Goal: Navigation & Orientation: Find specific page/section

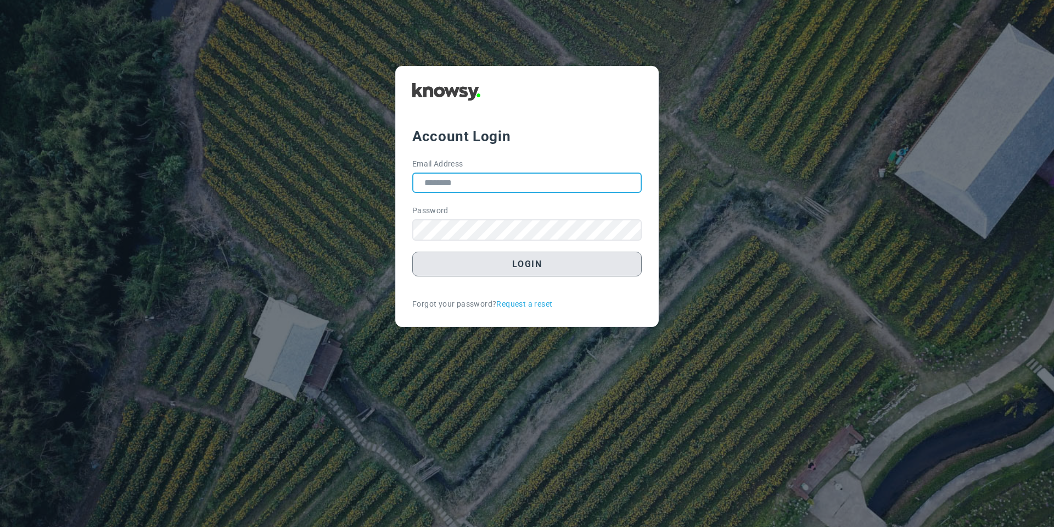
type input "**********"
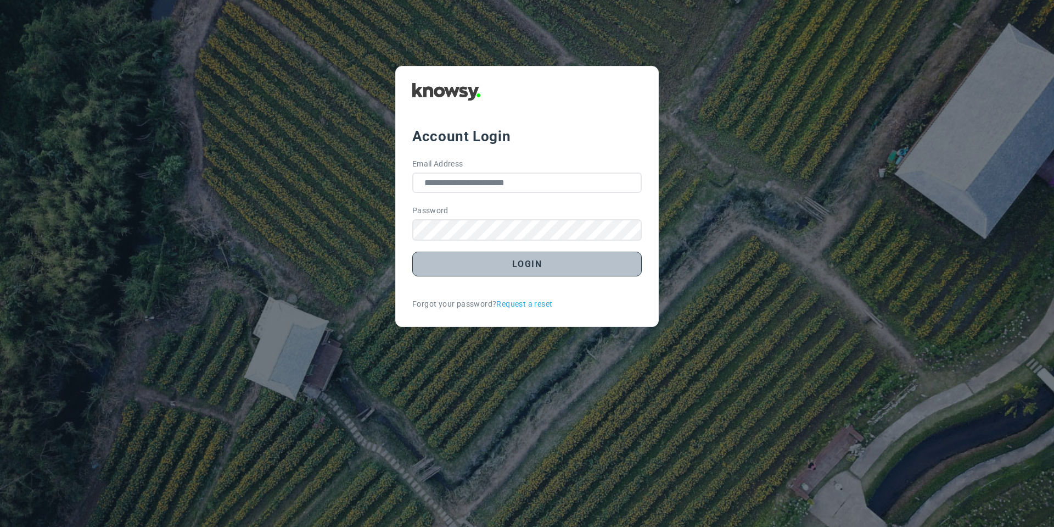
click at [484, 270] on button "Login" at bounding box center [527, 264] width 230 height 25
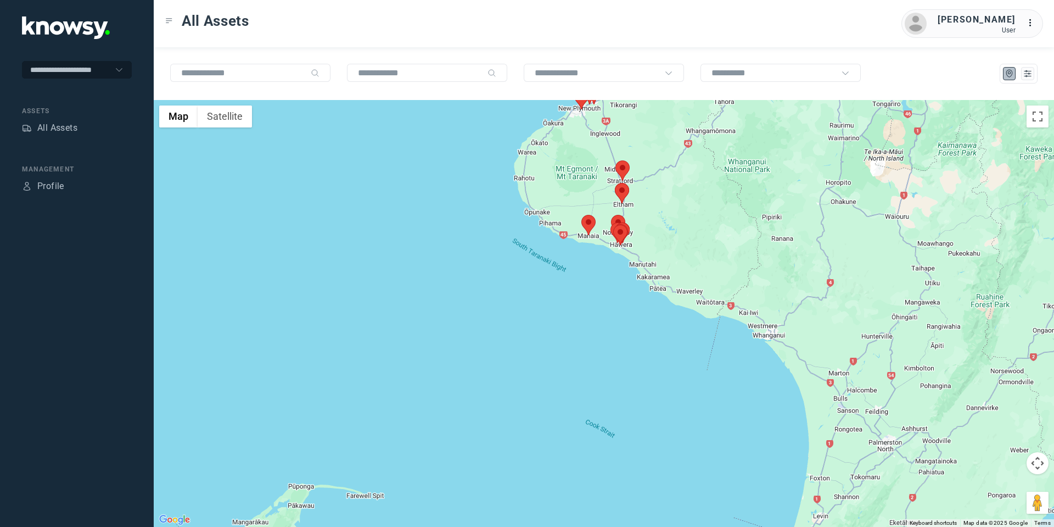
click at [582, 215] on area at bounding box center [582, 215] width 0 height 0
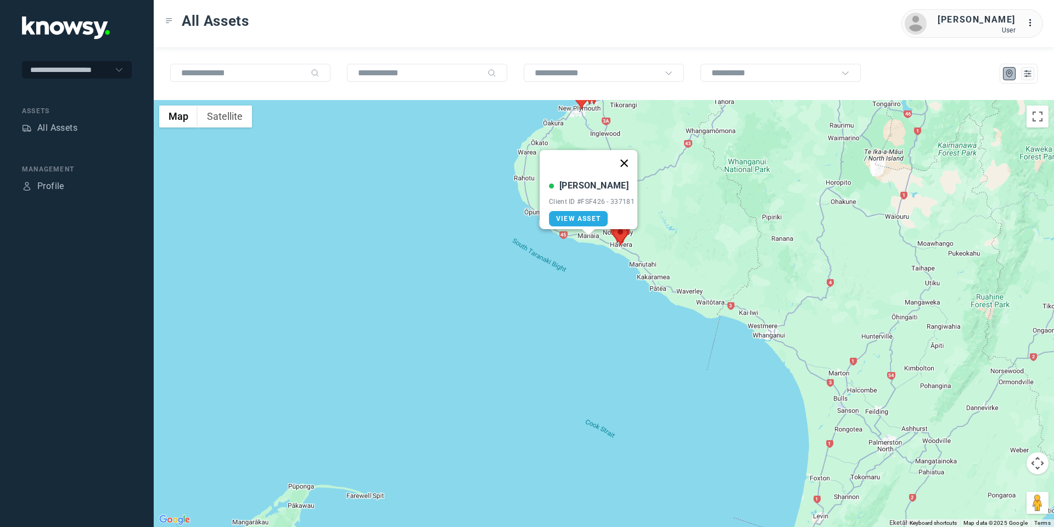
click at [631, 156] on button "Close" at bounding box center [624, 163] width 26 height 26
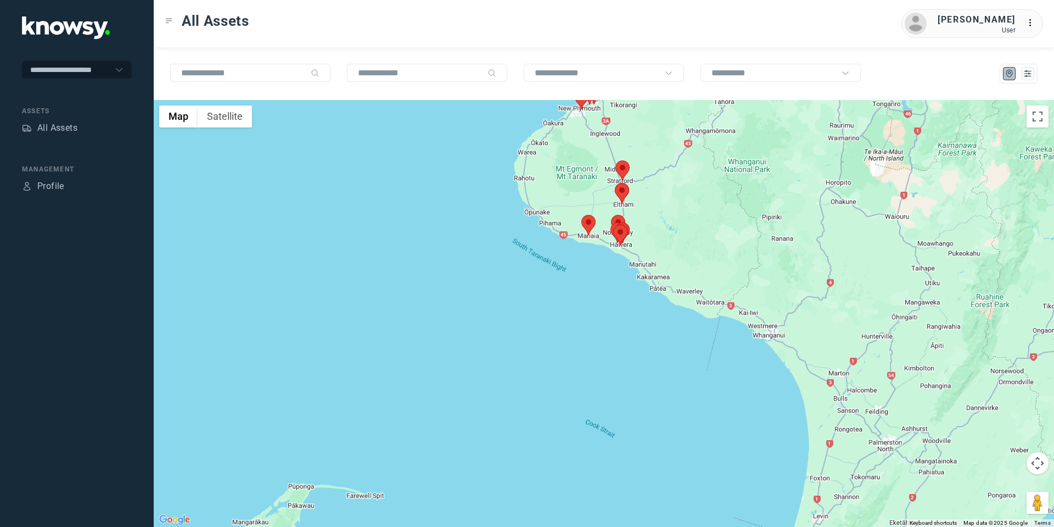
click at [1037, 468] on button "Map camera controls" at bounding box center [1038, 463] width 22 height 22
click at [985, 438] on button "Move up" at bounding box center [983, 436] width 22 height 22
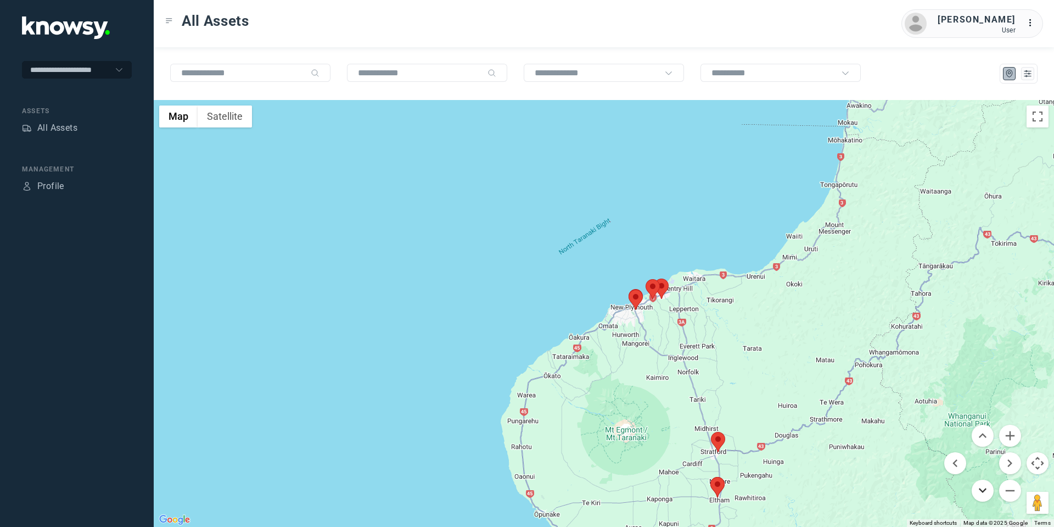
click at [972, 488] on button "Move down" at bounding box center [983, 490] width 22 height 22
